Goal: Information Seeking & Learning: Learn about a topic

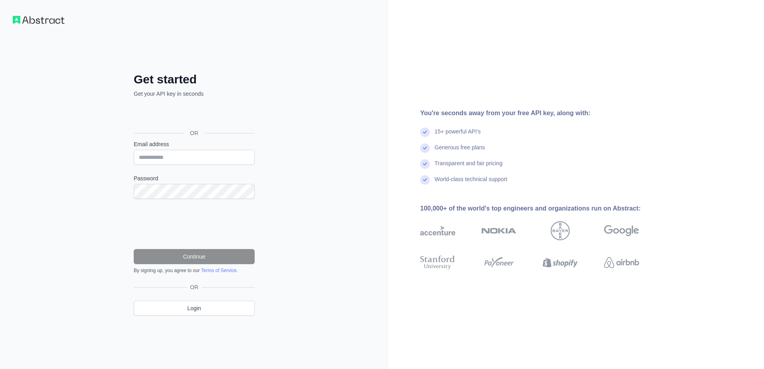
click at [319, 147] on div "Get started Get your API key in seconds OR Email address Password Continue By s…" at bounding box center [194, 184] width 388 height 369
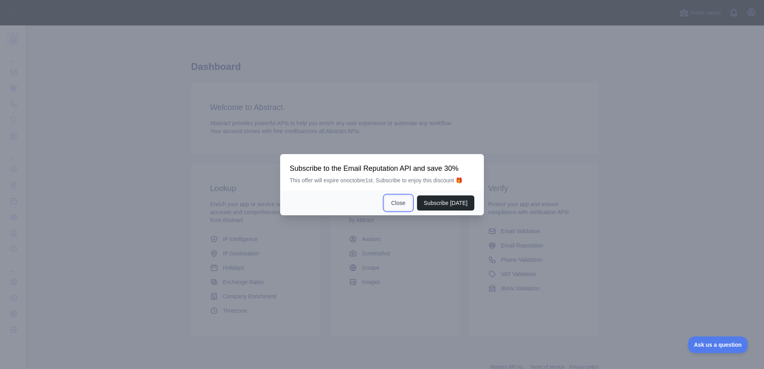
click at [402, 206] on button "Close" at bounding box center [398, 203] width 28 height 15
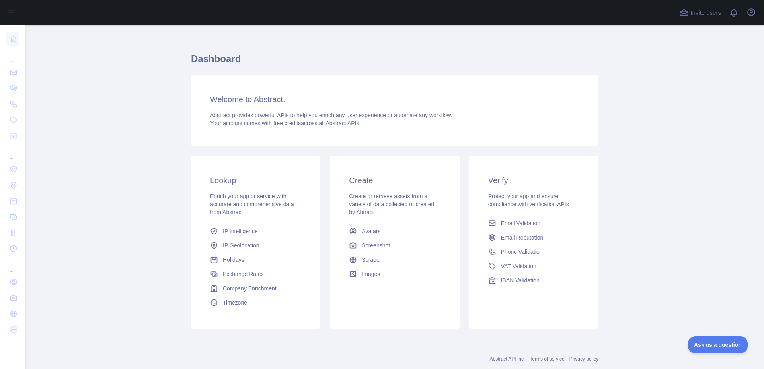
scroll to position [27, 0]
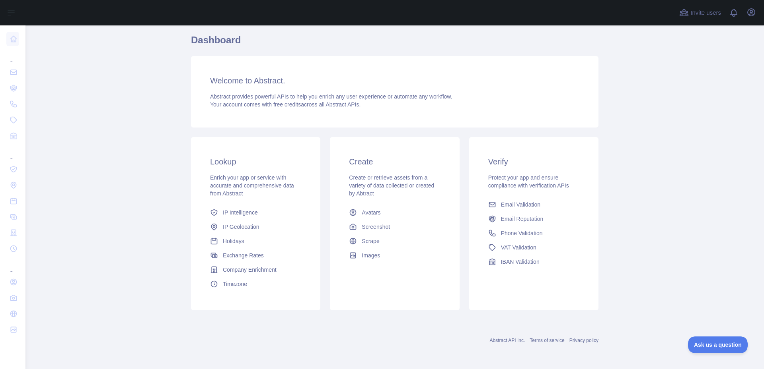
click at [304, 157] on div "Lookup Enrich your app or service with accurate and comprehensive data from Abs…" at bounding box center [255, 223] width 129 height 173
drag, startPoint x: 267, startPoint y: 123, endPoint x: 259, endPoint y: 138, distance: 17.5
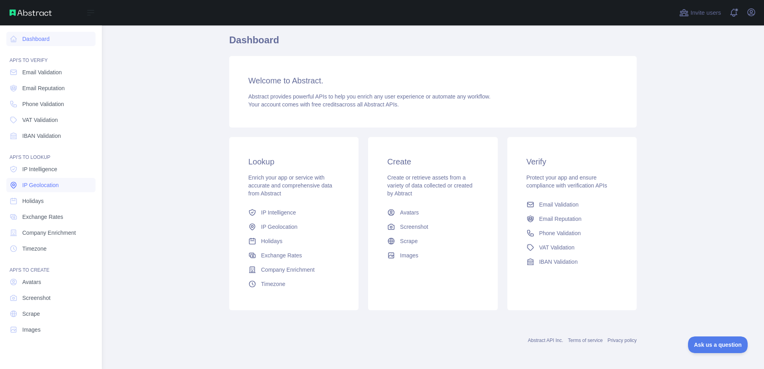
click at [35, 183] on span "IP Geolocation" at bounding box center [40, 185] width 37 height 8
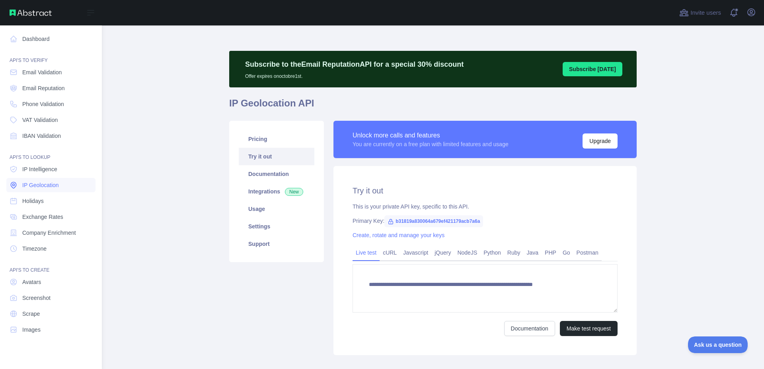
type textarea "**********"
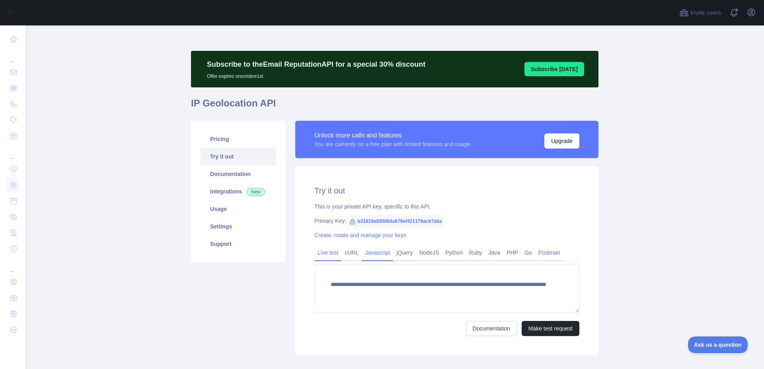
click at [374, 257] on link "Javascript" at bounding box center [377, 253] width 31 height 13
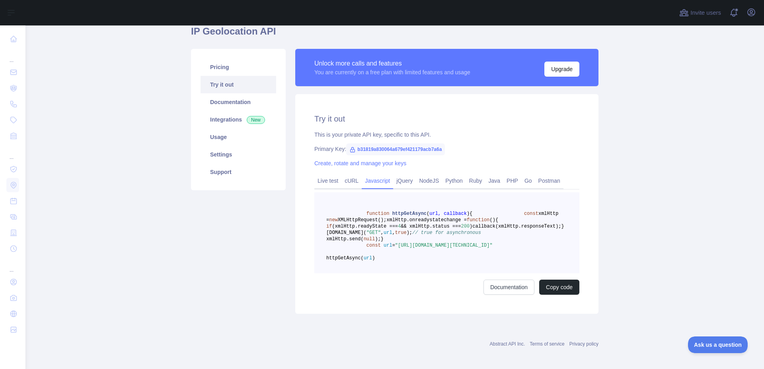
scroll to position [80, 0]
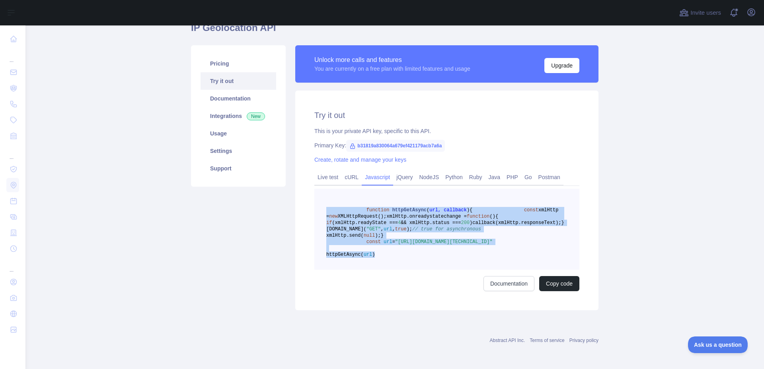
drag, startPoint x: 407, startPoint y: 291, endPoint x: 301, endPoint y: 206, distance: 136.4
click at [301, 206] on div "Try it out This is your private API key, specific to this API. Primary Key: b31…" at bounding box center [446, 201] width 303 height 220
copy code "function httpGetAsync ( url, callback ) { const xmlHttp = new XMLHttpRequest();…"
click at [472, 226] on span "callback(xmlHttp.responseText);" at bounding box center [516, 223] width 89 height 6
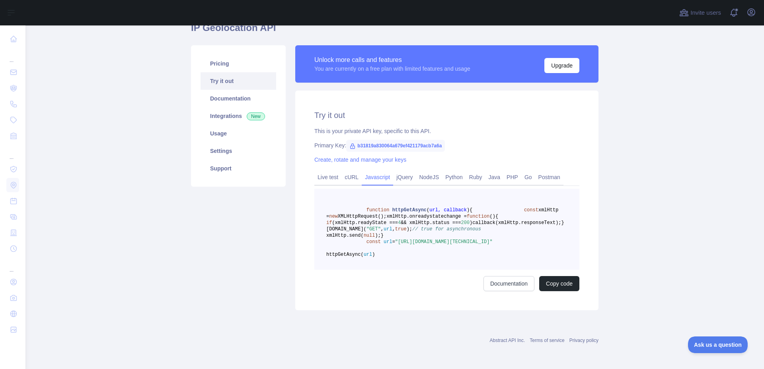
drag, startPoint x: 395, startPoint y: 270, endPoint x: 498, endPoint y: 279, distance: 103.0
click at [492, 245] on span ""[URL][DOMAIN_NAME][TECHNICAL_ID]"" at bounding box center [443, 242] width 97 height 6
copy span "[URL][DOMAIN_NAME][TECHNICAL_ID]"
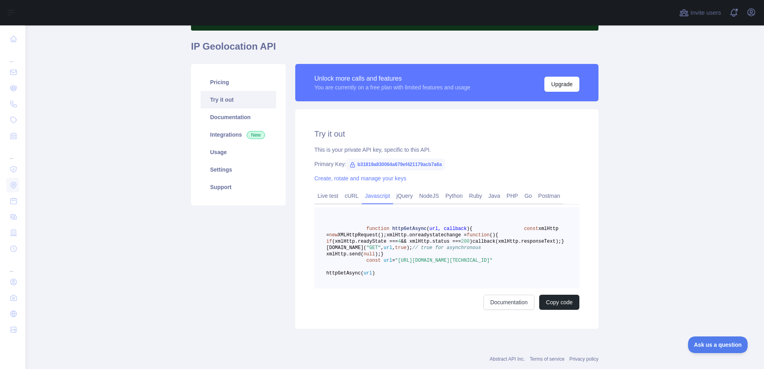
scroll to position [0, 0]
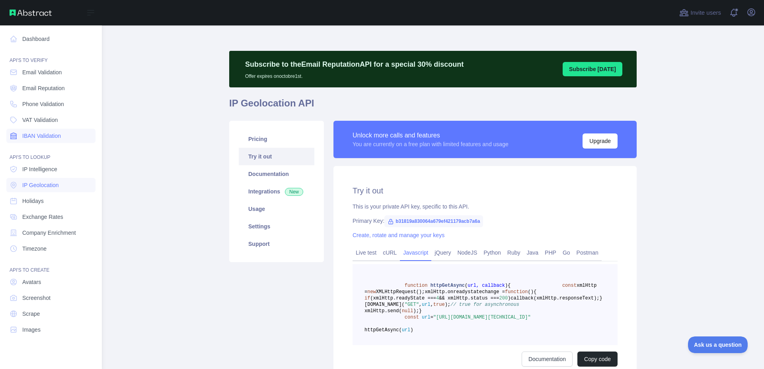
click at [38, 130] on link "IBAN Validation" at bounding box center [50, 136] width 89 height 14
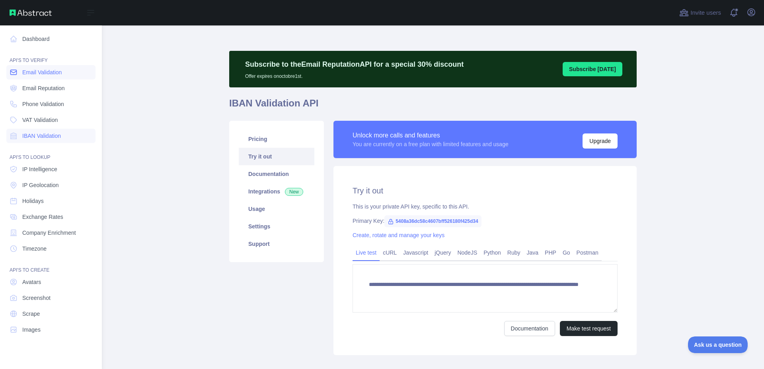
click at [47, 70] on span "Email Validation" at bounding box center [41, 72] width 39 height 8
click at [46, 185] on span "IP Geolocation" at bounding box center [40, 185] width 37 height 8
click at [45, 197] on link "Holidays" at bounding box center [50, 201] width 89 height 14
click at [42, 220] on span "Exchange Rates" at bounding box center [42, 217] width 41 height 8
click at [41, 254] on link "Timezone" at bounding box center [50, 249] width 89 height 14
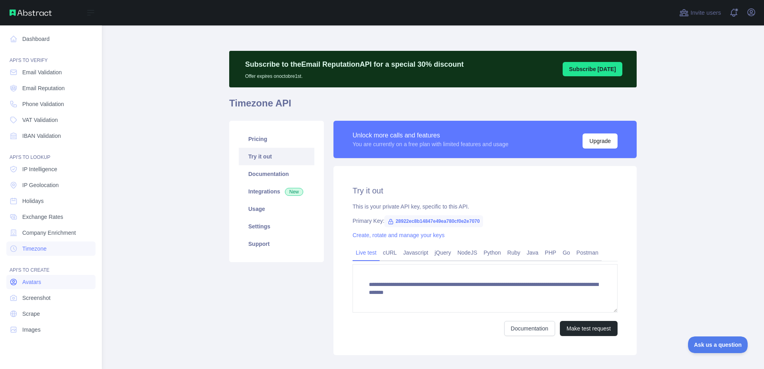
click at [35, 284] on span "Avatars" at bounding box center [31, 282] width 19 height 8
type textarea "**********"
click at [39, 303] on link "Screenshot" at bounding box center [50, 298] width 89 height 14
click at [37, 312] on span "Scrape" at bounding box center [31, 314] width 18 height 8
click at [37, 327] on span "Images" at bounding box center [31, 330] width 18 height 8
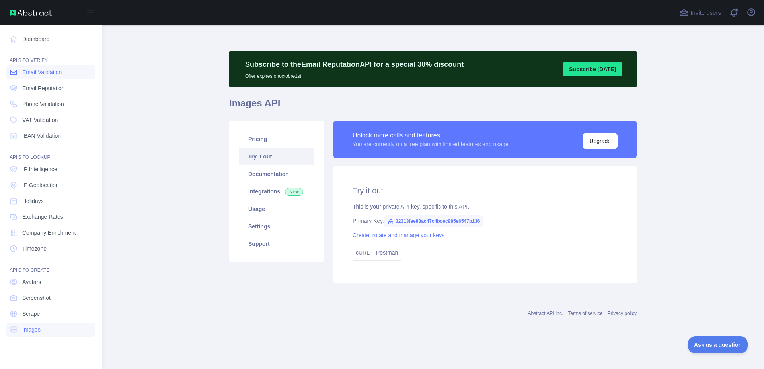
click at [43, 78] on link "Email Validation" at bounding box center [50, 72] width 89 height 14
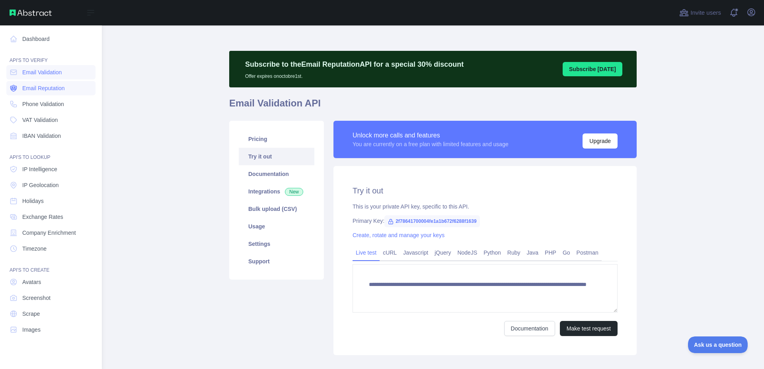
click at [44, 92] on link "Email Reputation" at bounding box center [50, 88] width 89 height 14
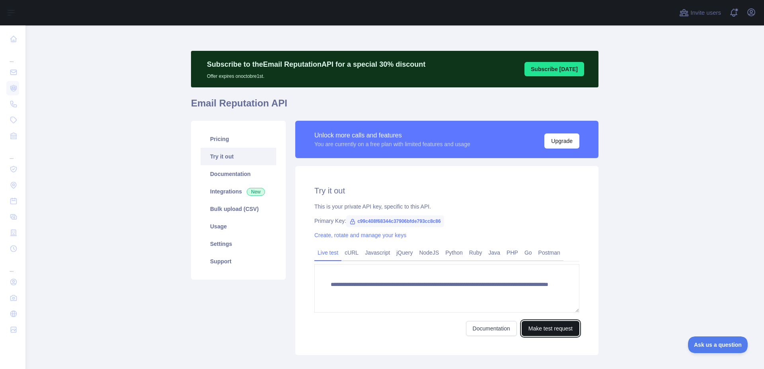
click at [544, 324] on button "Make test request" at bounding box center [550, 328] width 58 height 15
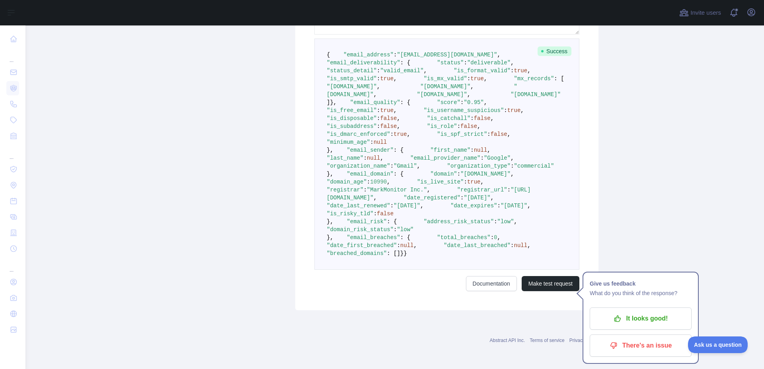
scroll to position [525, 0]
drag, startPoint x: 296, startPoint y: 231, endPoint x: 292, endPoint y: 258, distance: 26.5
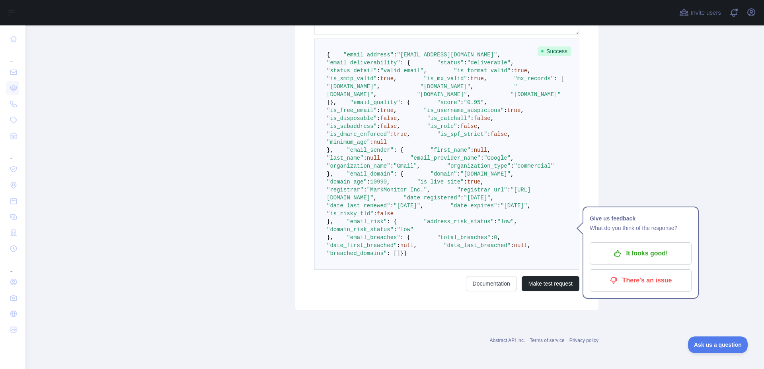
scroll to position [0, 0]
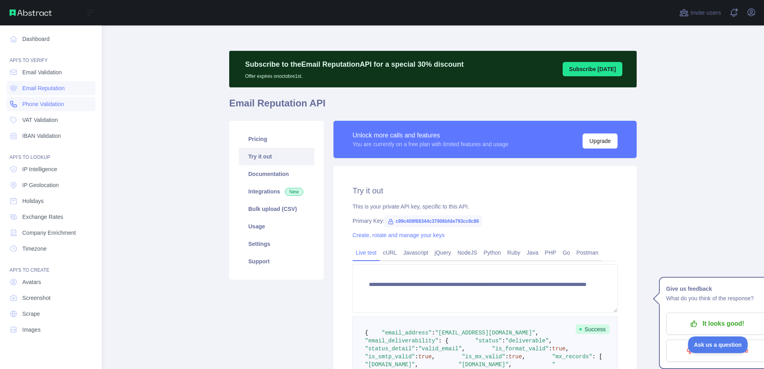
click at [23, 101] on span "Phone Validation" at bounding box center [43, 104] width 42 height 8
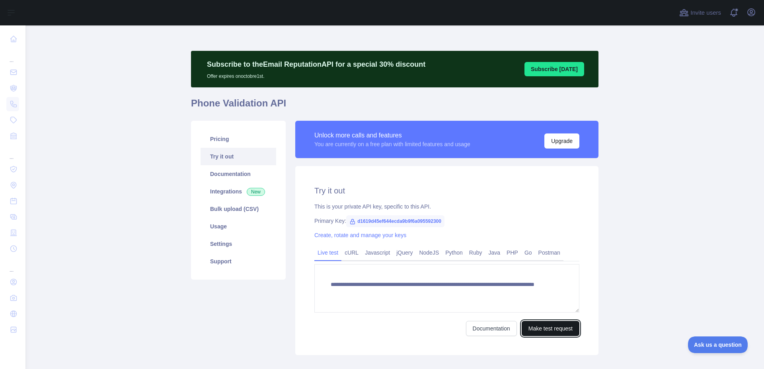
click at [528, 333] on button "Make test request" at bounding box center [550, 328] width 58 height 15
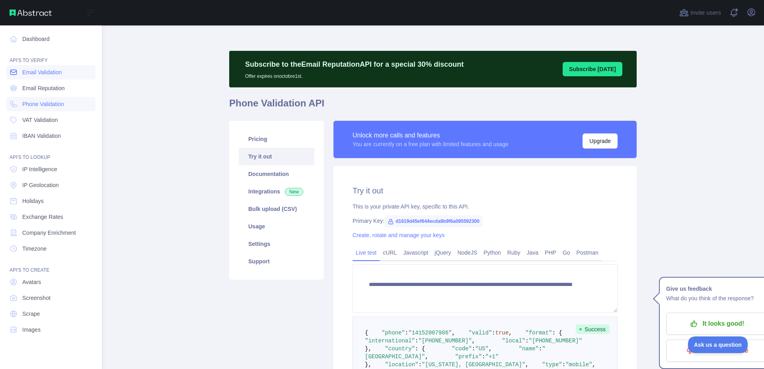
click at [31, 74] on span "Email Validation" at bounding box center [41, 72] width 39 height 8
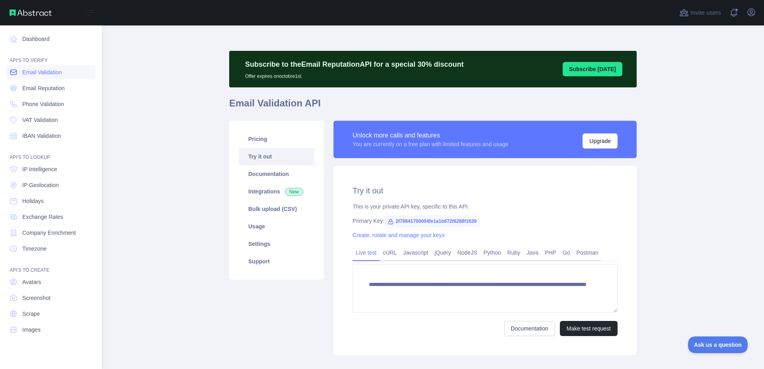
click at [42, 71] on span "Email Validation" at bounding box center [41, 72] width 39 height 8
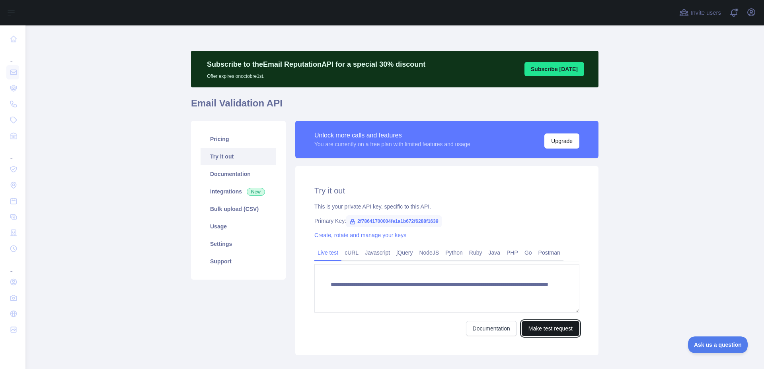
click at [538, 322] on button "Make test request" at bounding box center [550, 328] width 58 height 15
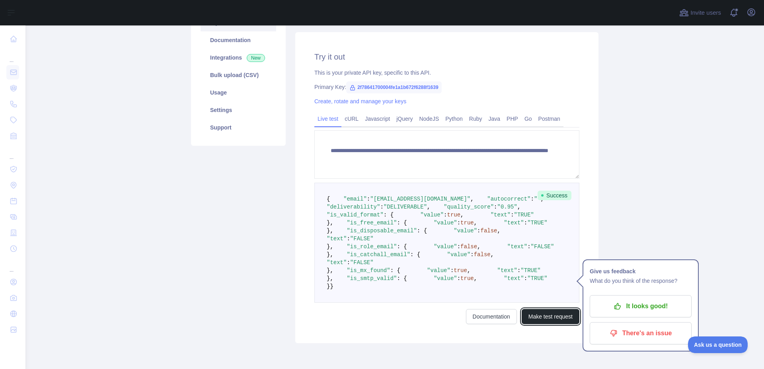
scroll to position [103, 0]
